Goal: Check status: Check status

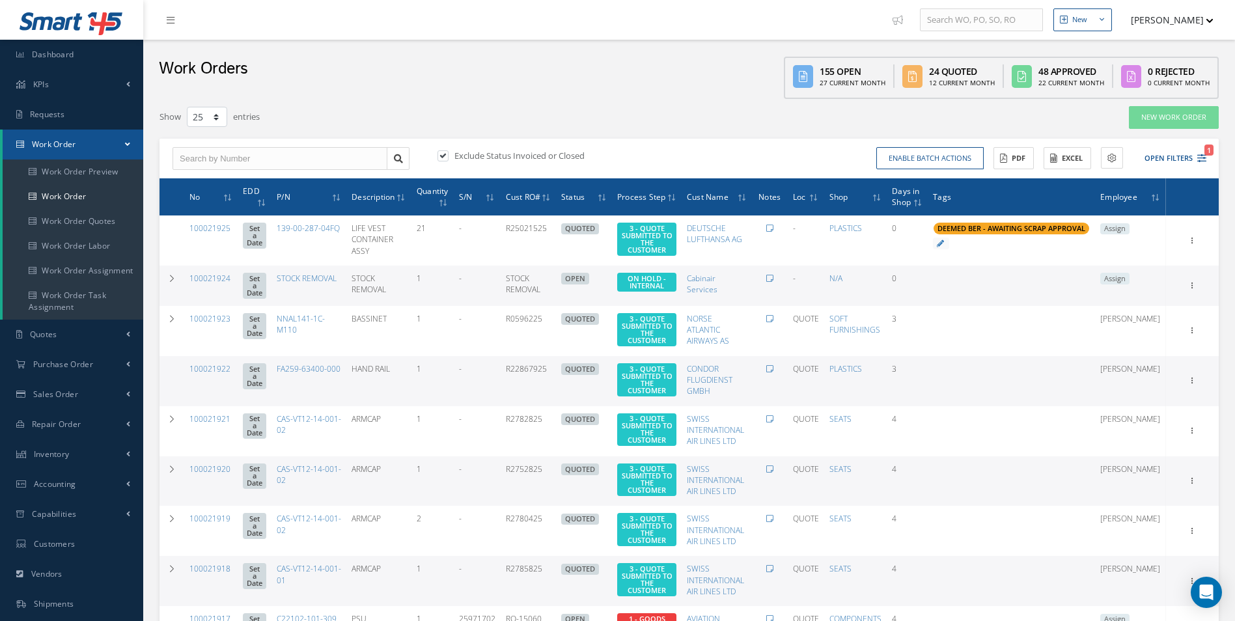
select select "25"
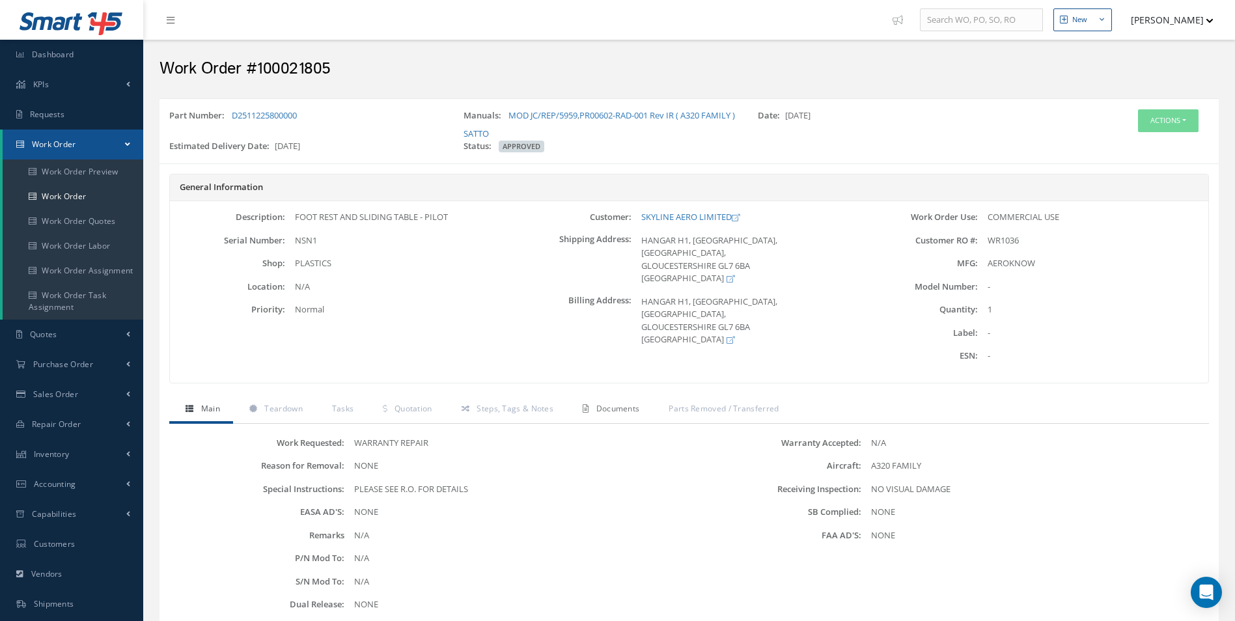
click at [628, 412] on span "Documents" at bounding box center [618, 408] width 44 height 11
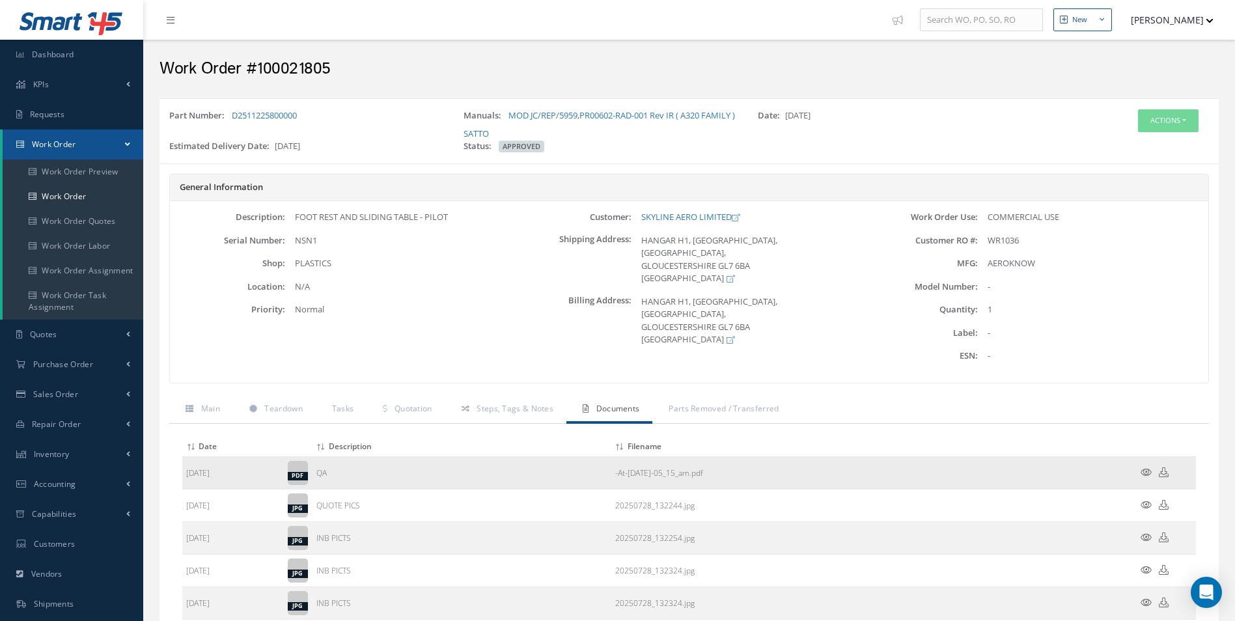
click at [1147, 475] on icon at bounding box center [1146, 472] width 11 height 10
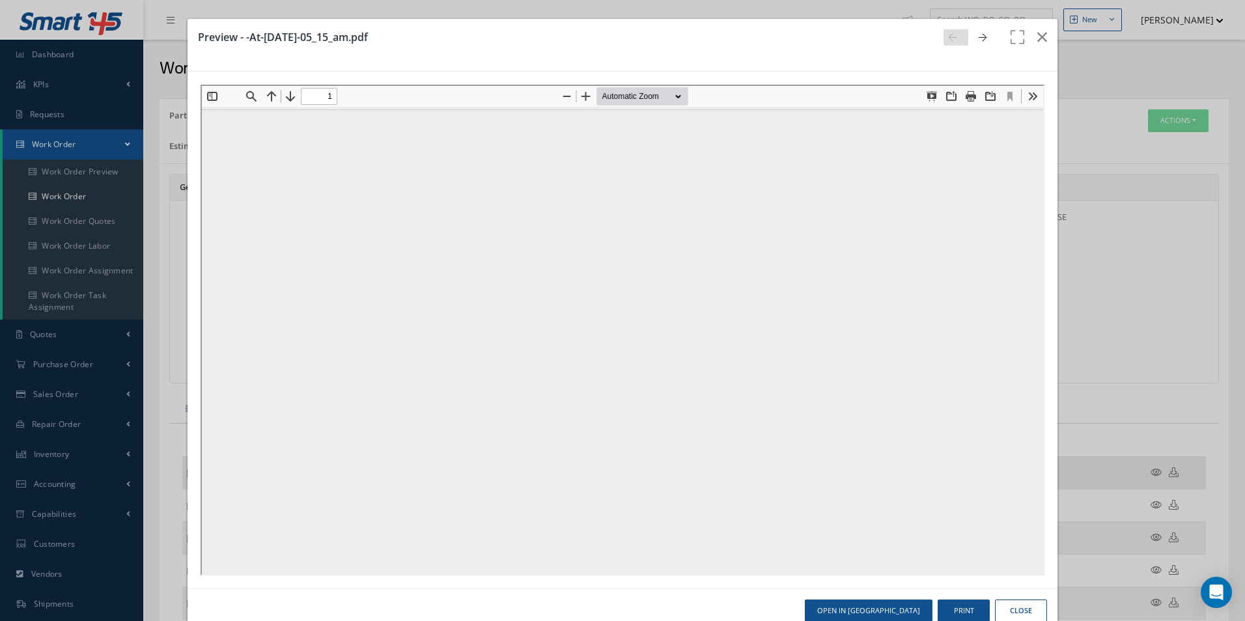
type input "0"
type input "1"
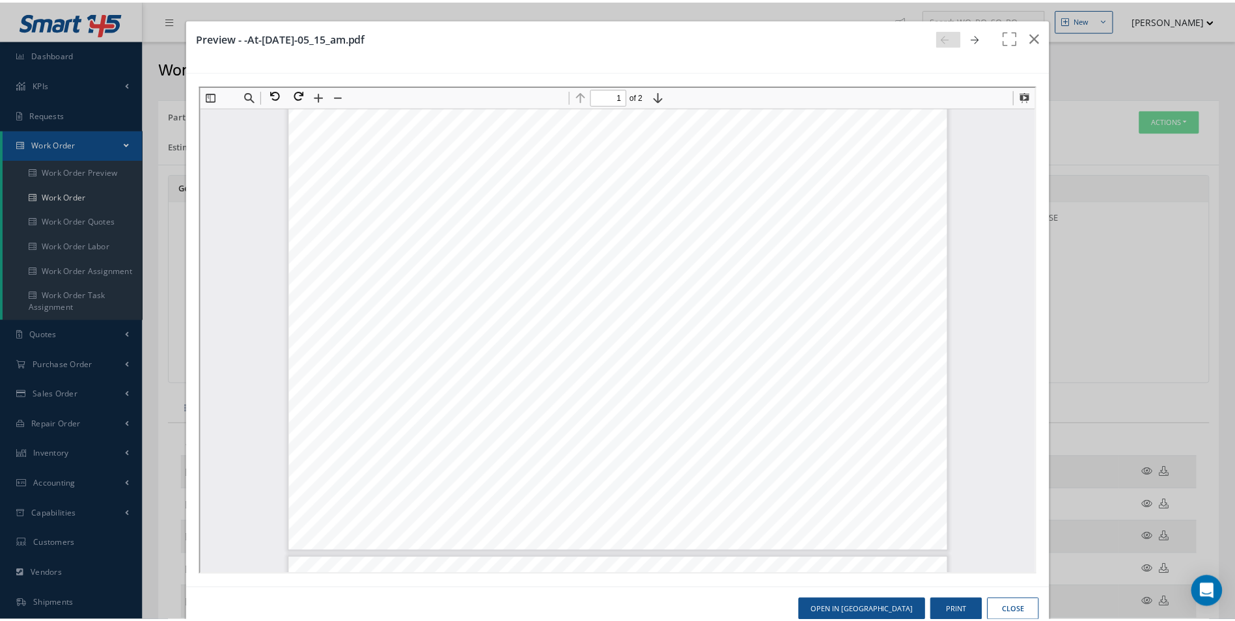
scroll to position [397, 0]
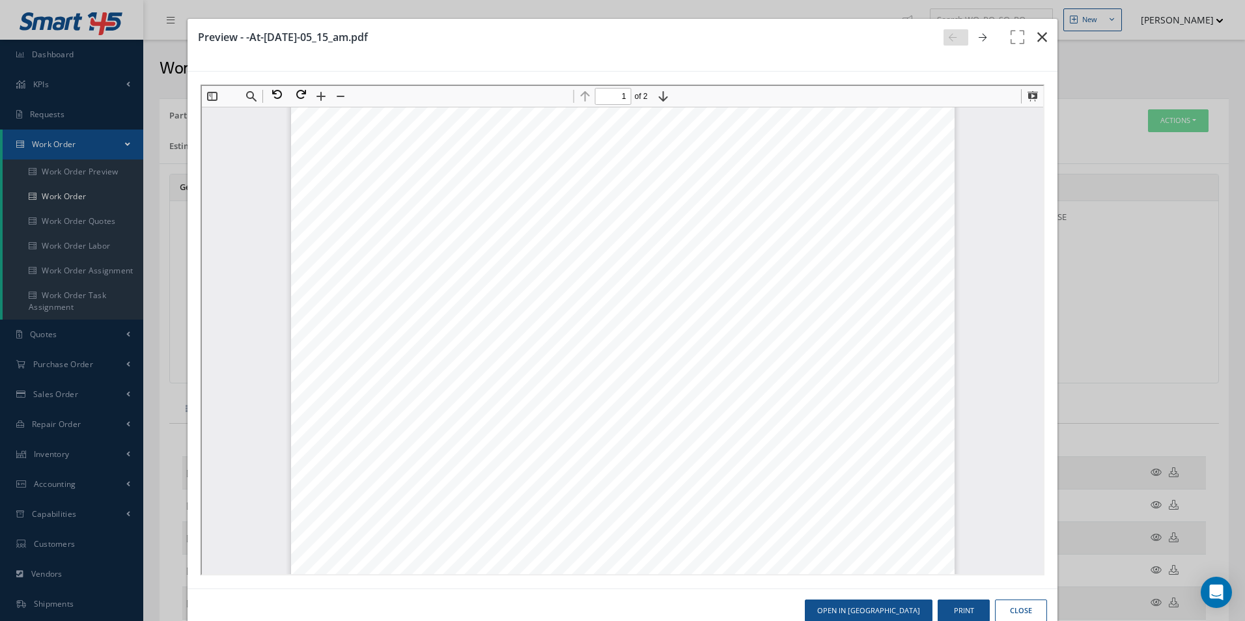
click at [1037, 36] on icon "button" at bounding box center [1042, 37] width 10 height 16
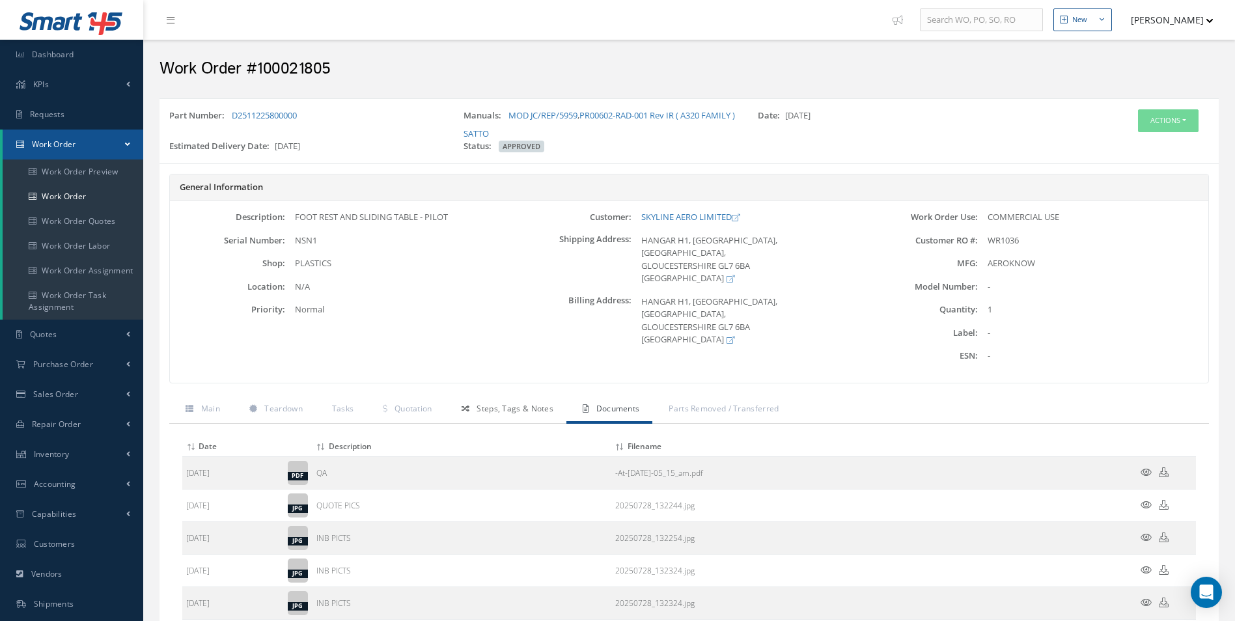
click at [507, 411] on span "Steps, Tags & Notes" at bounding box center [515, 408] width 77 height 11
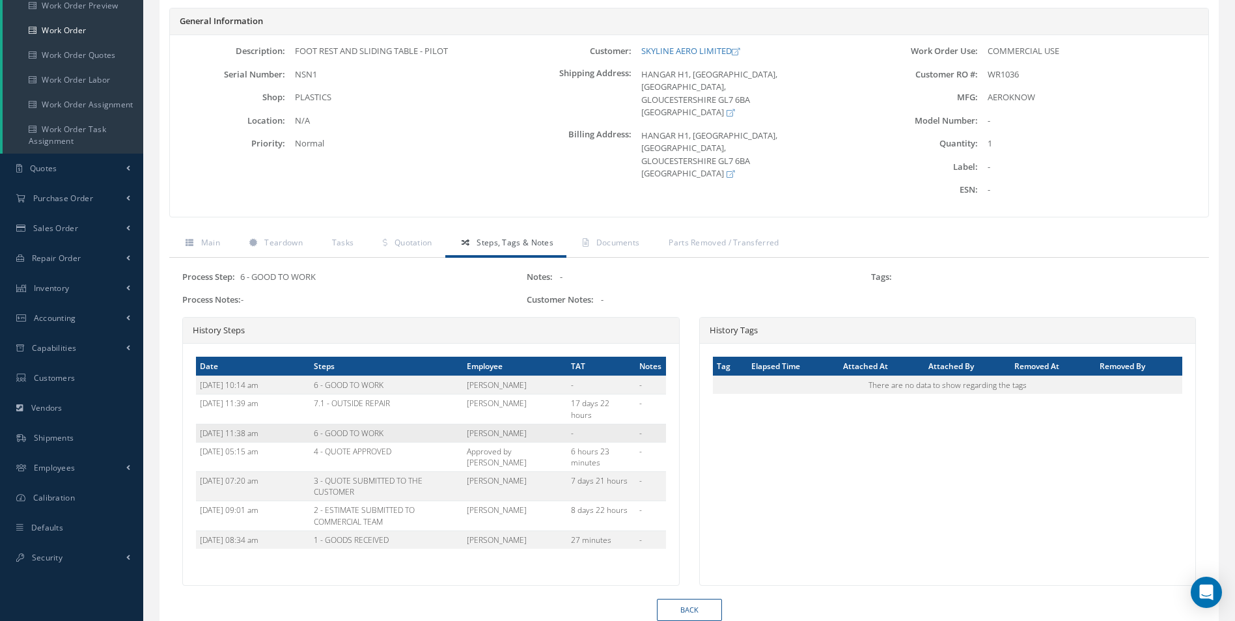
scroll to position [195, 0]
